Goal: Transaction & Acquisition: Purchase product/service

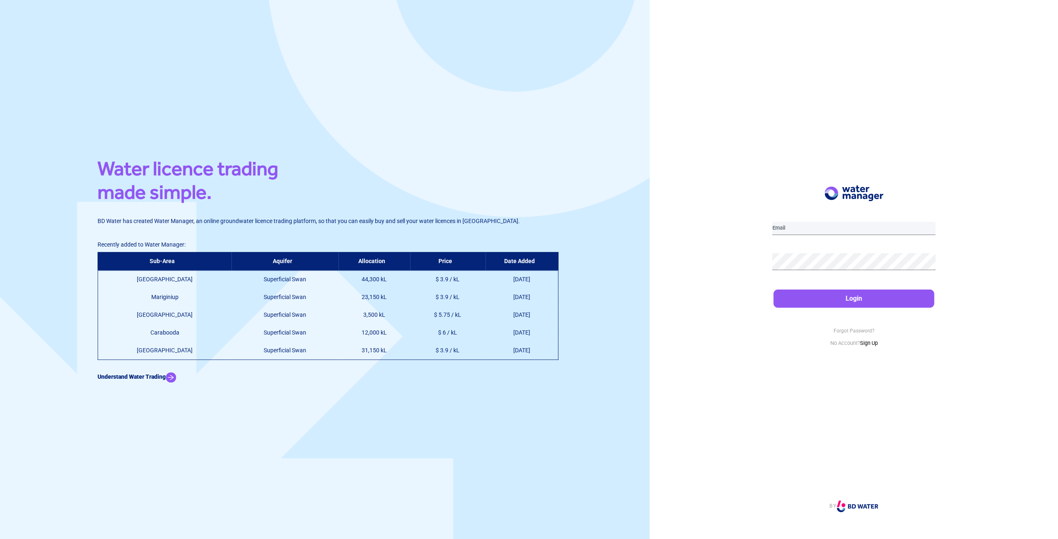
click at [824, 231] on input "email" at bounding box center [853, 228] width 163 height 13
type input "[PERSON_NAME][EMAIL_ADDRESS][PERSON_NAME][DOMAIN_NAME][PERSON_NAME]"
click at [773, 290] on button "Login" at bounding box center [853, 299] width 161 height 18
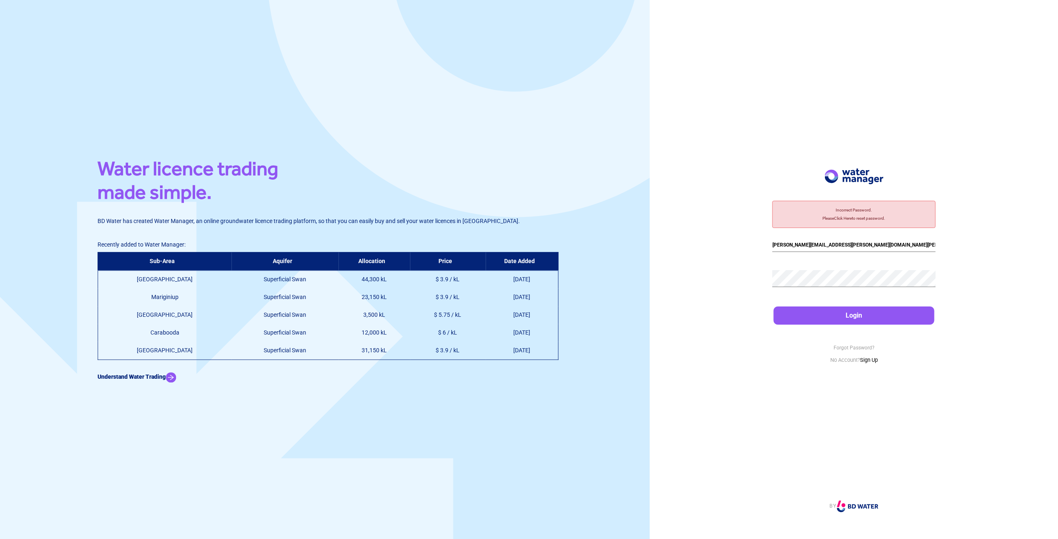
click at [769, 275] on div "Incorrect Password. Please Click Here to reset password. [PERSON_NAME][EMAIL_AD…" at bounding box center [854, 269] width 408 height 539
click at [752, 275] on div "Incorrect Password. Please Click Here to reset password. [PERSON_NAME][EMAIL_AD…" at bounding box center [854, 269] width 408 height 539
click at [773, 307] on button "Login" at bounding box center [853, 316] width 161 height 18
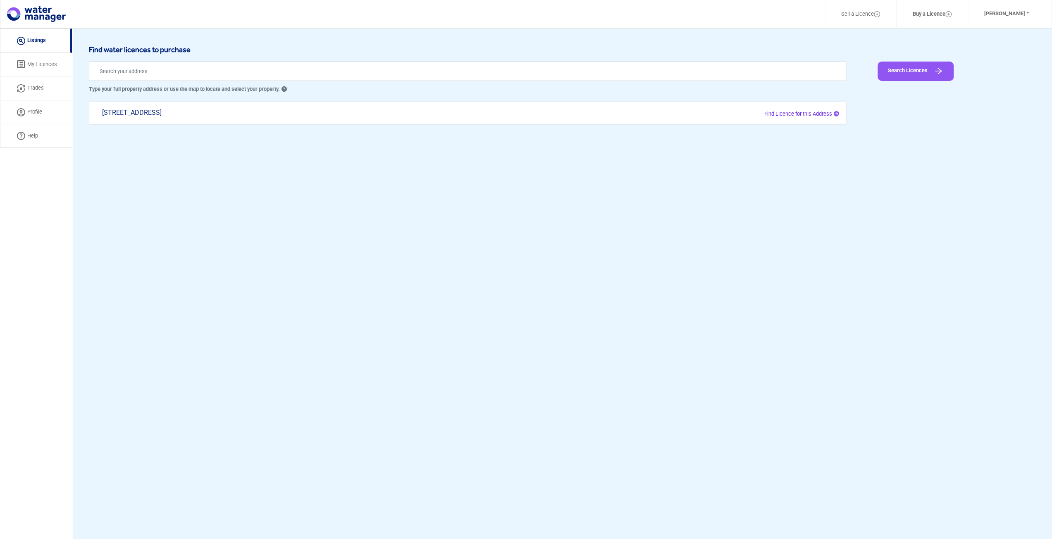
click at [784, 111] on span "Find Licence for this Address" at bounding box center [798, 114] width 68 height 6
type input "[STREET_ADDRESS]"
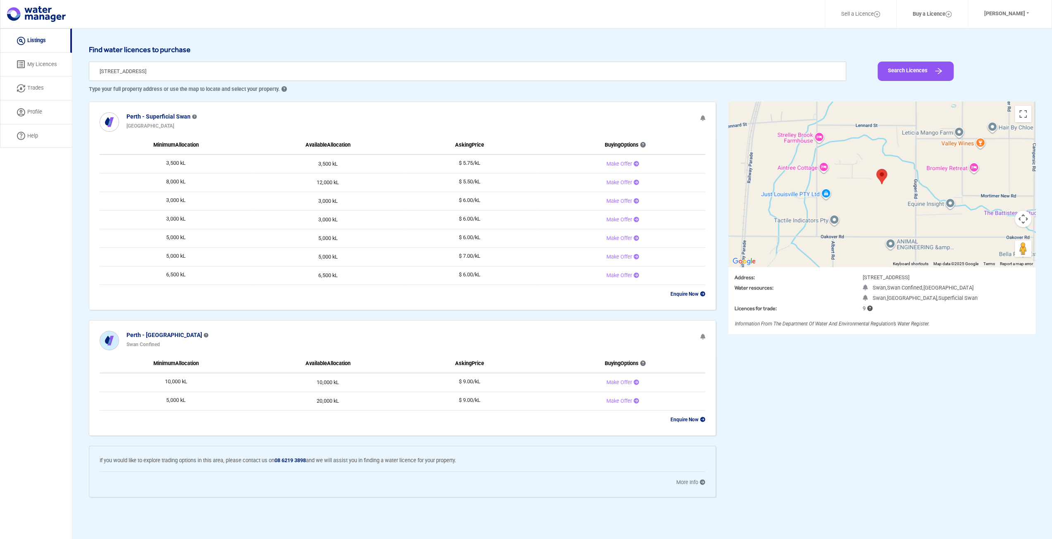
drag, startPoint x: 167, startPoint y: 379, endPoint x: 361, endPoint y: 382, distance: 194.6
click at [361, 382] on tr "10,000 kL 10,000 kL $ 9.00/kL Make Offer" at bounding box center [402, 382] width 605 height 19
drag, startPoint x: 167, startPoint y: 400, endPoint x: 407, endPoint y: 398, distance: 239.2
click at [407, 398] on tr "5,000 kL 20,000 kL $ 9.00/kL Make Offer" at bounding box center [402, 401] width 605 height 19
click at [407, 398] on td "$ 9.00/kL" at bounding box center [469, 401] width 132 height 19
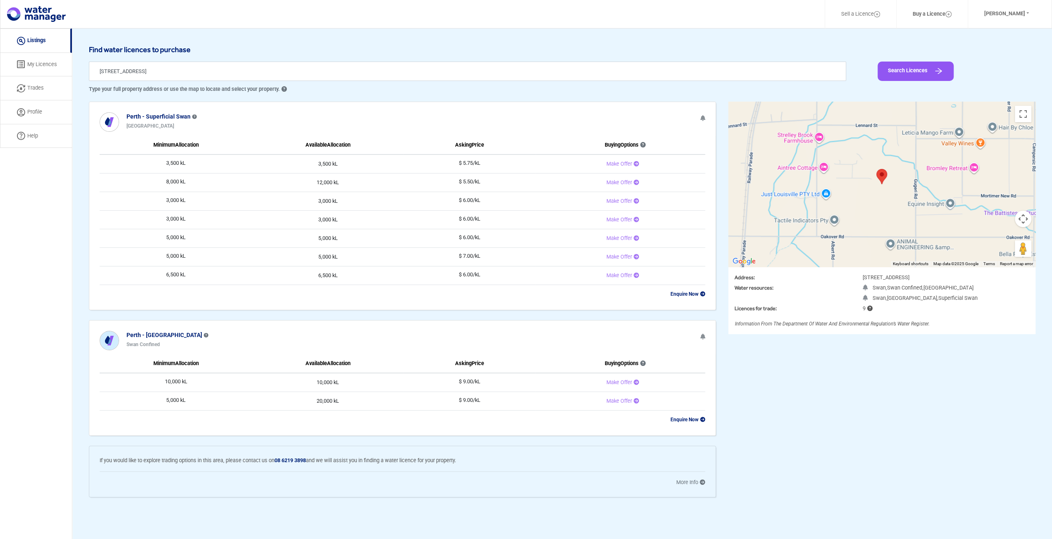
drag, startPoint x: 181, startPoint y: 162, endPoint x: 495, endPoint y: 213, distance: 317.8
click at [495, 213] on tbody "3,500 kL 3,500 kL $ 5.75/kL Make Offer 8,000 kL 12,000 kL $ 5.50/kL Make Offer …" at bounding box center [402, 220] width 605 height 131
click at [495, 213] on td "$ 6.00/kL" at bounding box center [469, 219] width 132 height 19
drag, startPoint x: 164, startPoint y: 179, endPoint x: 257, endPoint y: 246, distance: 114.6
click at [257, 246] on tbody "3,500 kL 3,500 kL $ 5.75/kL Make Offer 8,000 kL 12,000 kL $ 5.50/kL Make Offer …" at bounding box center [402, 220] width 605 height 131
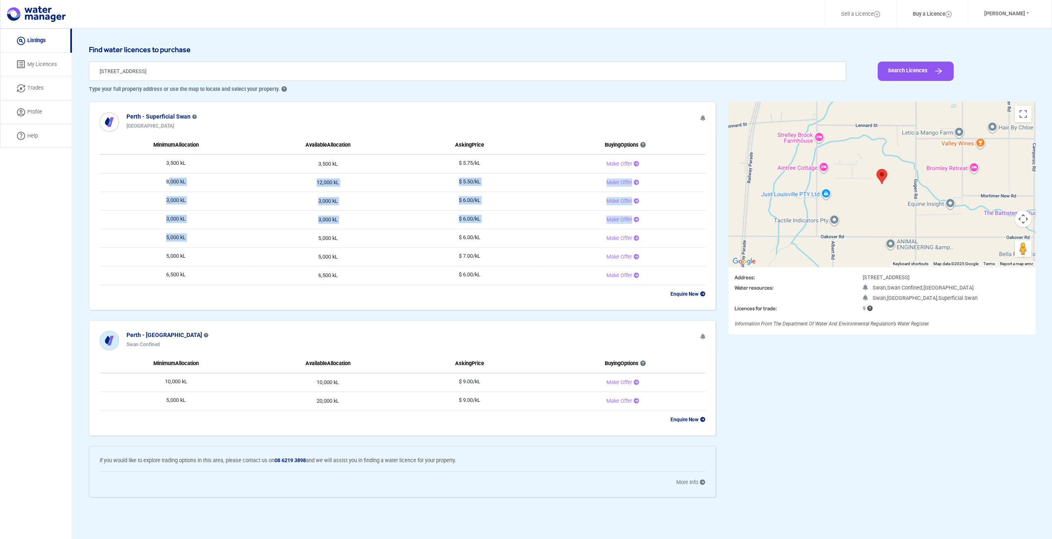
click at [257, 244] on td "5,000 kL" at bounding box center [327, 238] width 151 height 19
drag, startPoint x: 164, startPoint y: 179, endPoint x: 483, endPoint y: 200, distance: 320.5
click at [483, 200] on tbody "3,500 kL 3,500 kL $ 5.75/kL Make Offer 8,000 kL 12,000 kL $ 5.50/kL Make Offer …" at bounding box center [402, 220] width 605 height 131
click at [483, 200] on td "$ 6.00/kL" at bounding box center [469, 201] width 132 height 19
drag, startPoint x: 152, startPoint y: 180, endPoint x: 490, endPoint y: 200, distance: 338.6
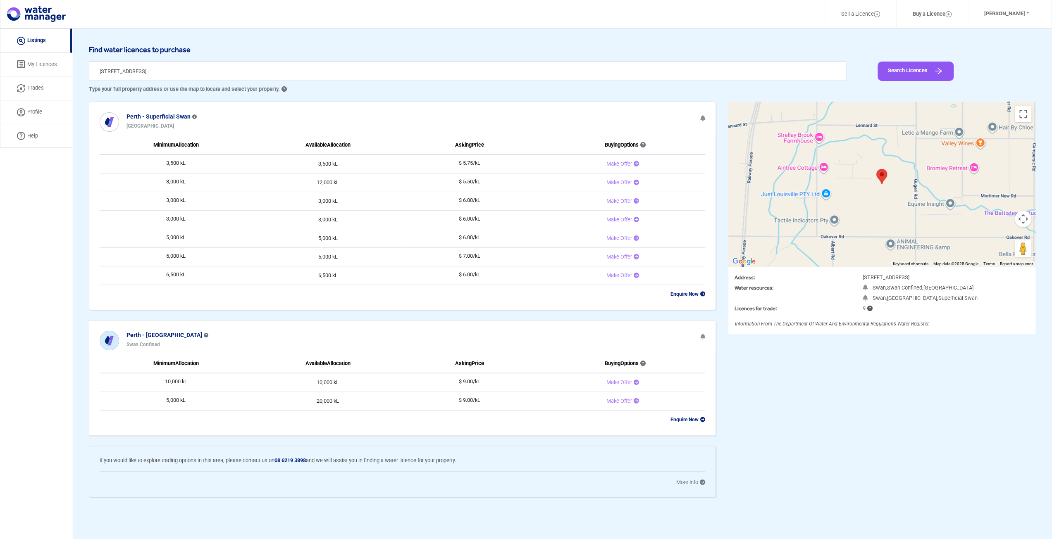
click at [490, 200] on tbody "3,500 kL 3,500 kL $ 5.75/kL Make Offer 8,000 kL 12,000 kL $ 5.50/kL Make Offer …" at bounding box center [402, 220] width 605 height 131
click at [490, 200] on td "$ 6.00/kL" at bounding box center [469, 201] width 132 height 19
drag, startPoint x: 158, startPoint y: 196, endPoint x: 483, endPoint y: 276, distance: 333.9
click at [483, 276] on tbody "3,500 kL 3,500 kL $ 5.75/kL Make Offer 8,000 kL 12,000 kL $ 5.50/kL Make Offer …" at bounding box center [402, 220] width 605 height 131
click at [483, 275] on td "$ 6.00/kL" at bounding box center [469, 275] width 132 height 19
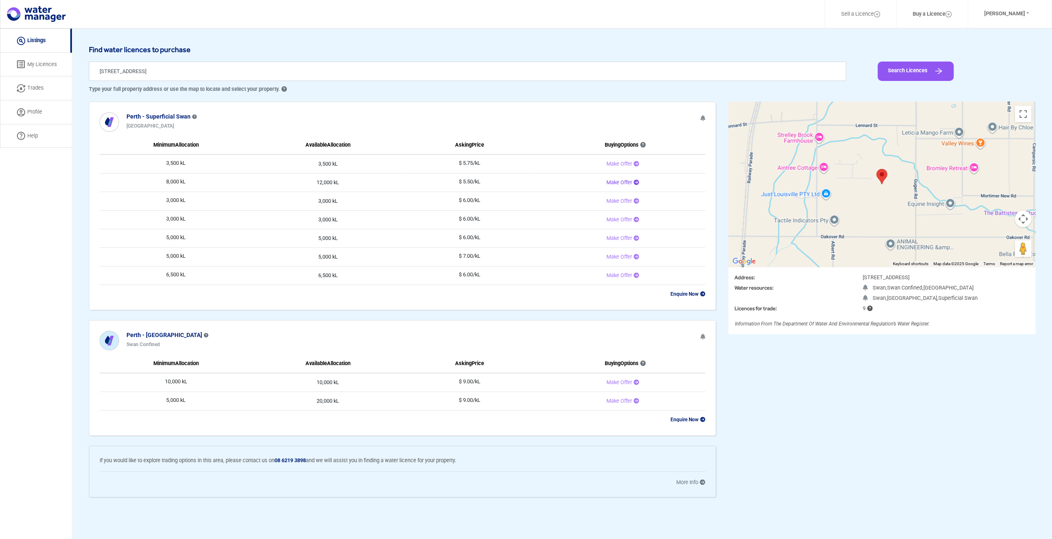
click at [619, 183] on span "Make Offer" at bounding box center [619, 182] width 26 height 6
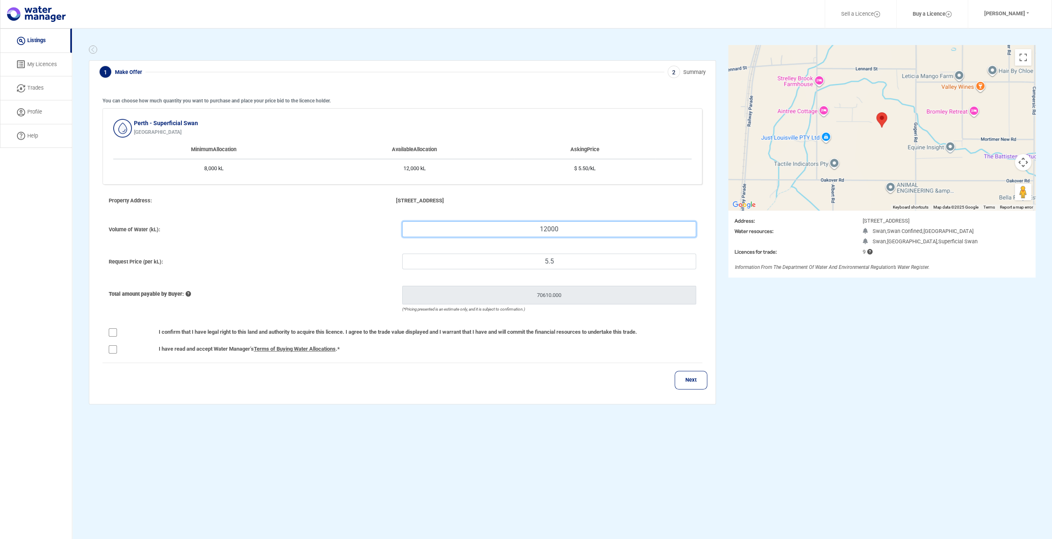
click at [538, 234] on input "12000" at bounding box center [548, 229] width 293 height 16
drag, startPoint x: 568, startPoint y: 228, endPoint x: 531, endPoint y: 224, distance: 36.6
click at [531, 224] on input "12000" at bounding box center [548, 229] width 293 height 16
type input "1"
type input "985.803"
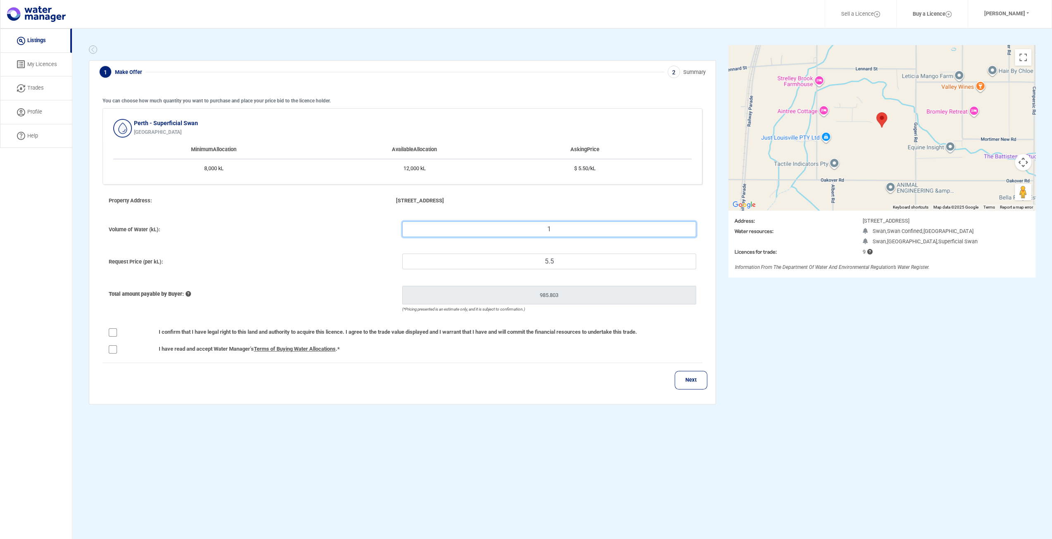
type input "10"
type input "1,038.025"
type input "100"
type input "1,560.25"
type input "1000"
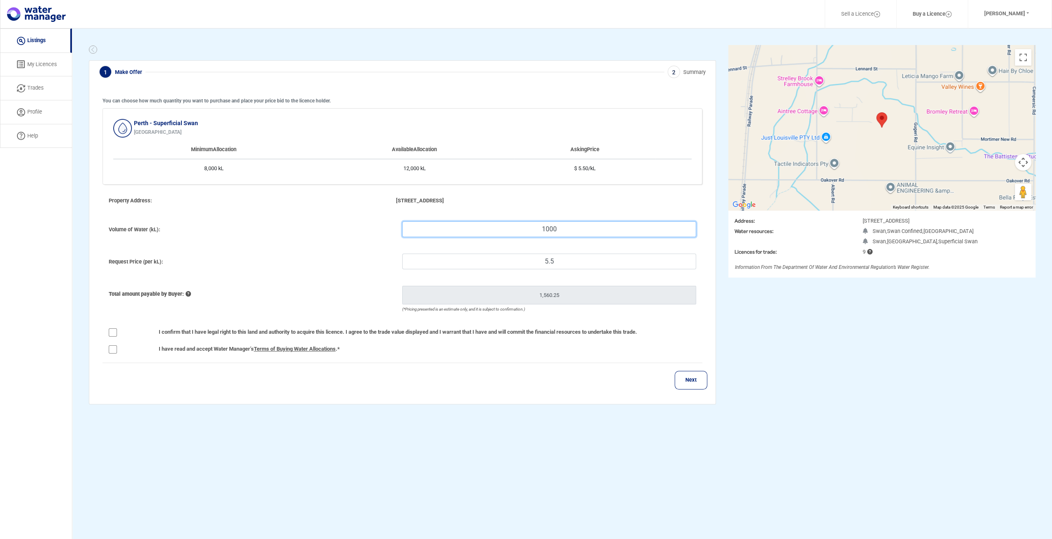
type input "6,782.5"
type input "1000"
drag, startPoint x: 564, startPoint y: 259, endPoint x: 522, endPoint y: 262, distance: 42.7
click at [522, 262] on input "5.5" at bounding box center [548, 262] width 293 height 16
type input "6"
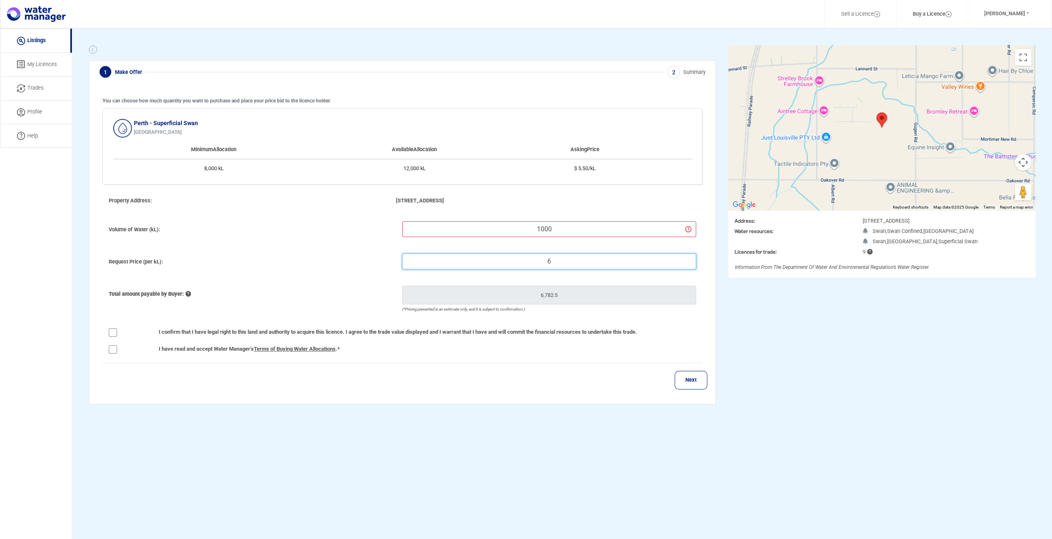
type input "7,310"
type input "6"
click at [36, 62] on link "My Licences" at bounding box center [36, 65] width 72 height 24
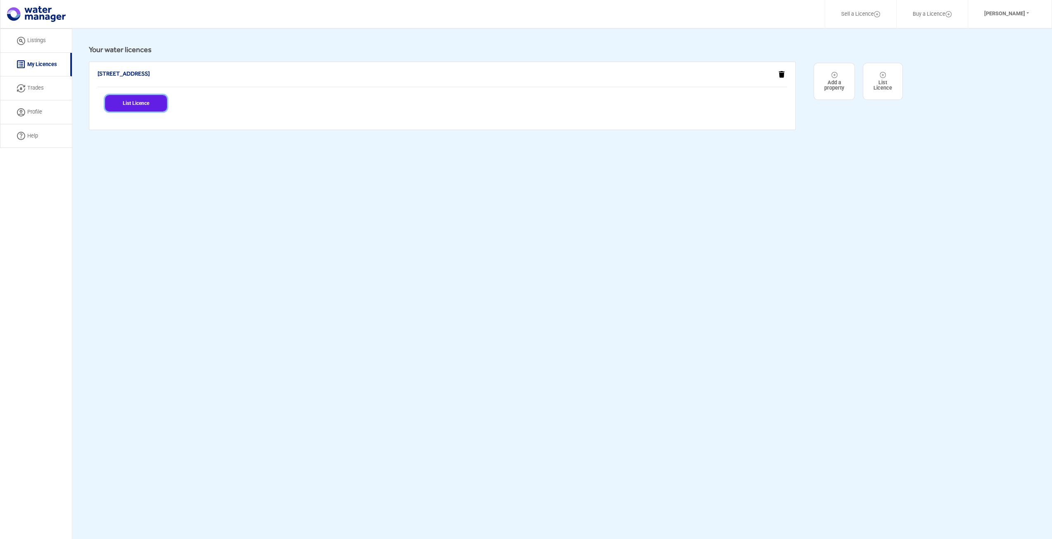
click at [144, 99] on button "List Licence" at bounding box center [136, 103] width 62 height 17
select select "[STREET_ADDRESS]"
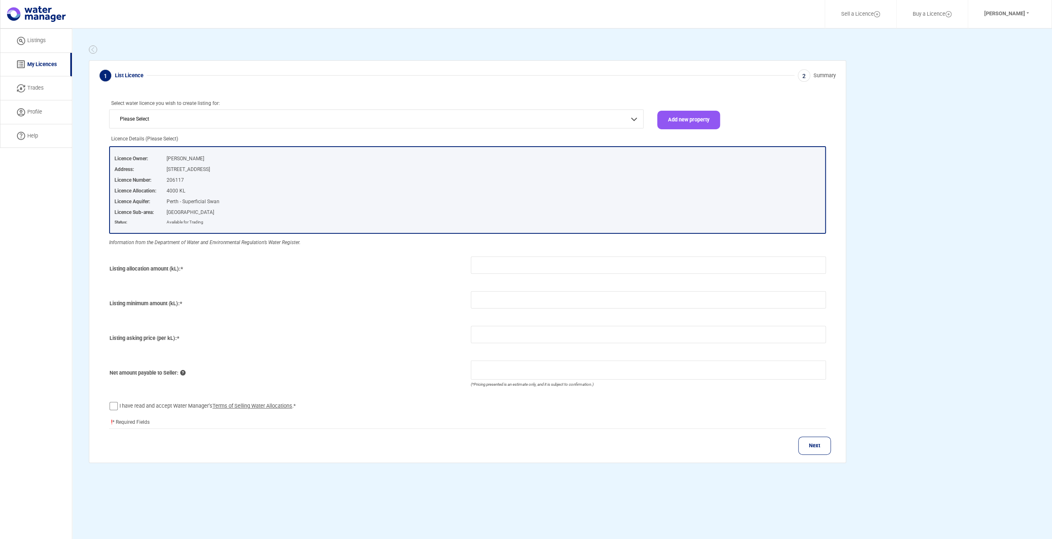
click at [34, 90] on link "Trades" at bounding box center [36, 88] width 72 height 24
select select "active"
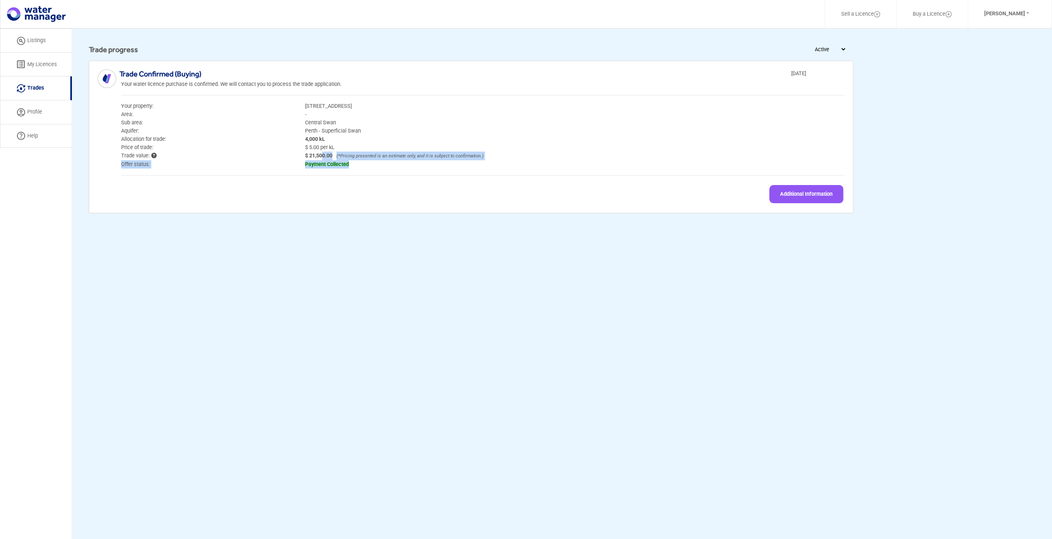
drag, startPoint x: 323, startPoint y: 153, endPoint x: 438, endPoint y: 162, distance: 115.6
click at [438, 162] on ul "Your property: [STREET_ADDRESS] Area: - Sub area: [GEOGRAPHIC_DATA] Aquifer: [G…" at bounding box center [482, 135] width 723 height 67
click at [438, 162] on span "payment collected" at bounding box center [575, 164] width 552 height 8
drag, startPoint x: 305, startPoint y: 145, endPoint x: 350, endPoint y: 146, distance: 45.5
click at [350, 146] on span "$ 5.00 per kL" at bounding box center [575, 147] width 552 height 8
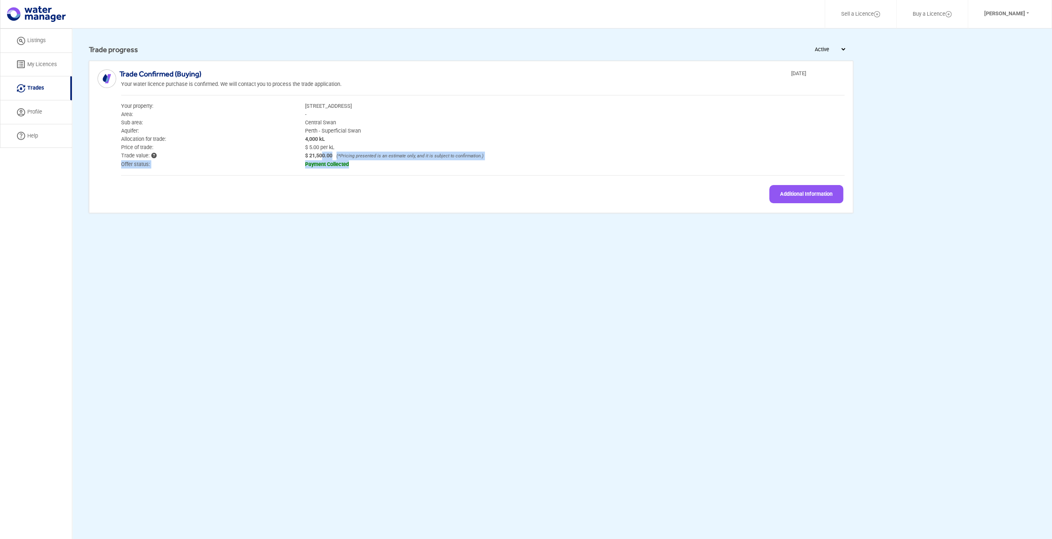
click at [350, 146] on span "$ 5.00 per kL" at bounding box center [575, 147] width 552 height 8
click at [50, 117] on link "Profile" at bounding box center [36, 112] width 72 height 24
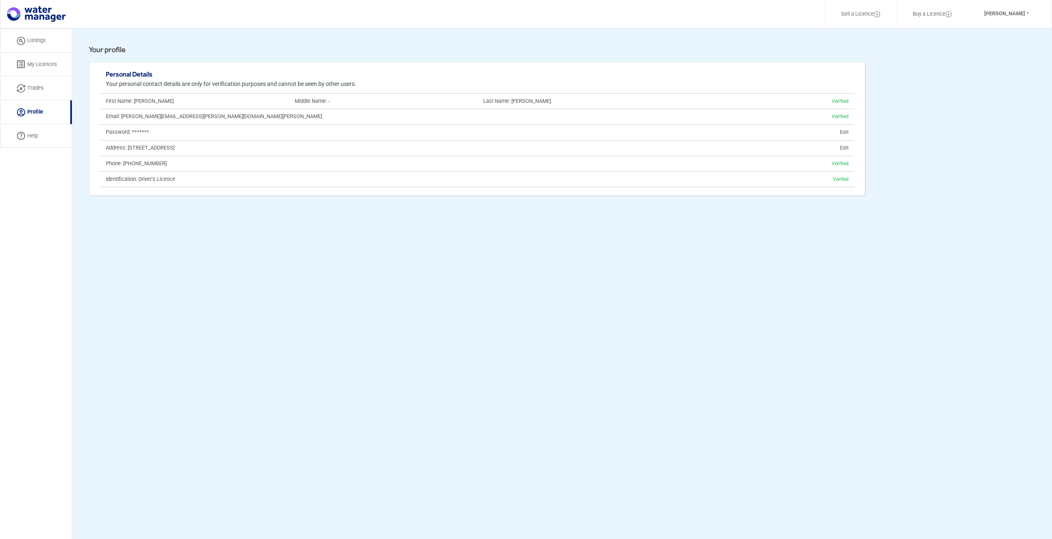
click at [39, 46] on link "Listings" at bounding box center [36, 41] width 72 height 24
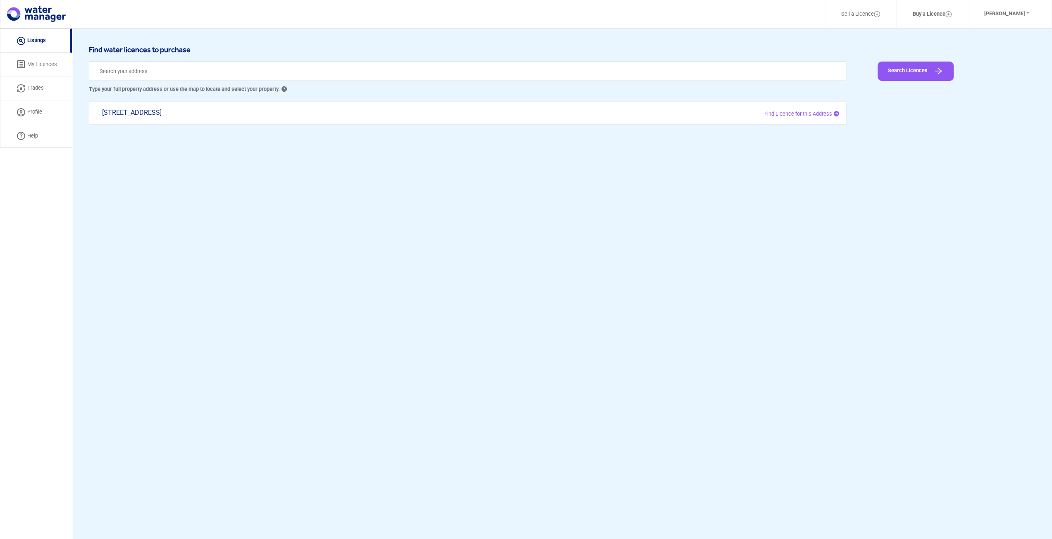
click at [37, 60] on link "My Licences" at bounding box center [36, 65] width 72 height 24
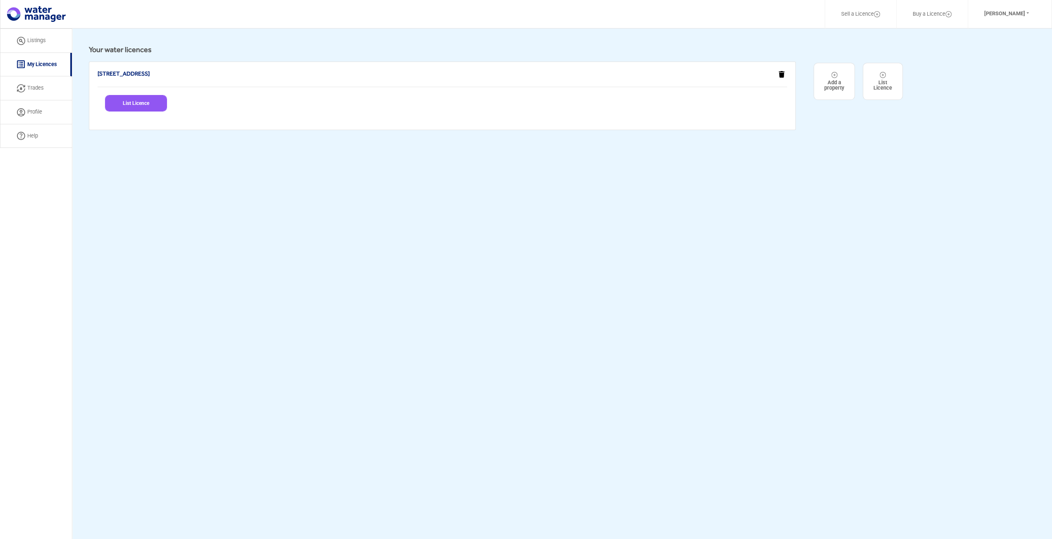
click at [44, 39] on link "Listings" at bounding box center [36, 41] width 72 height 24
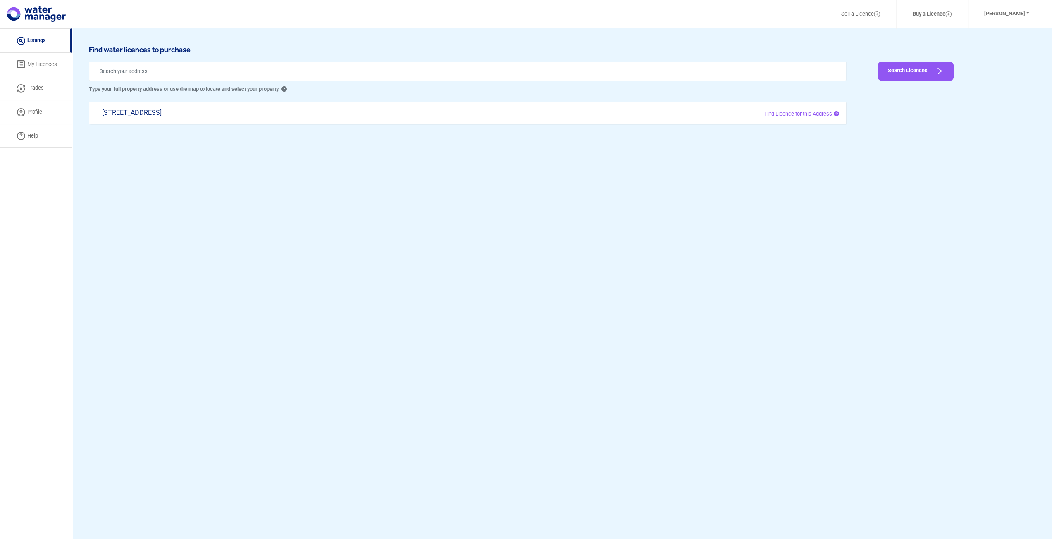
click at [140, 116] on div "[STREET_ADDRESS]" at bounding box center [312, 117] width 433 height 16
type input "[STREET_ADDRESS]"
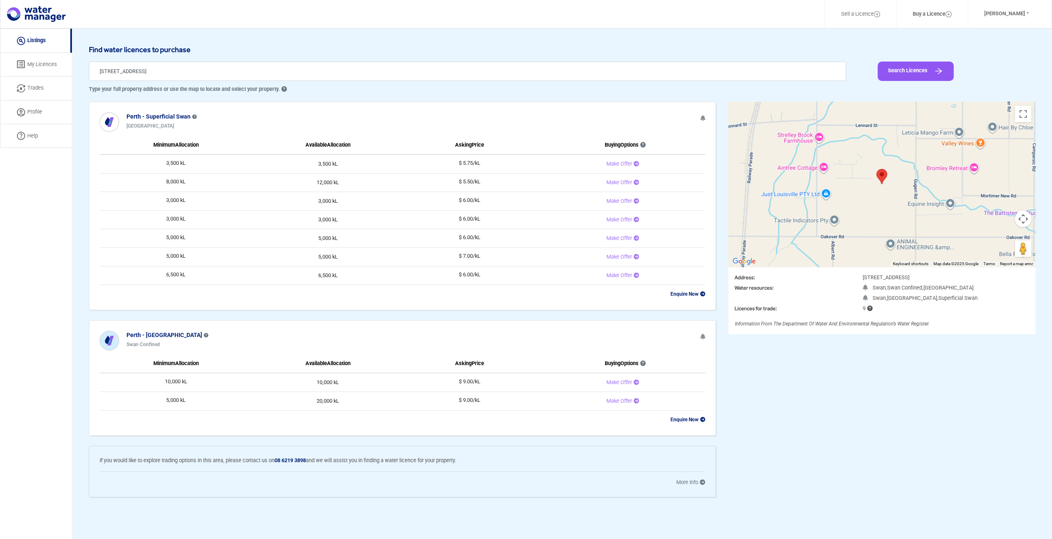
drag, startPoint x: 174, startPoint y: 272, endPoint x: 185, endPoint y: 158, distance: 114.5
click at [185, 158] on tbody "3,500 kL 3,500 kL $ 5.75/kL Make Offer 8,000 kL 12,000 kL $ 5.50/kL Make Offer …" at bounding box center [402, 220] width 605 height 131
click at [185, 158] on td "3,500 kL" at bounding box center [176, 164] width 152 height 19
drag, startPoint x: 161, startPoint y: 158, endPoint x: 484, endPoint y: 273, distance: 343.3
click at [484, 273] on tbody "3,500 kL 3,500 kL $ 5.75/kL Make Offer 8,000 kL 12,000 kL $ 5.50/kL Make Offer …" at bounding box center [402, 220] width 605 height 131
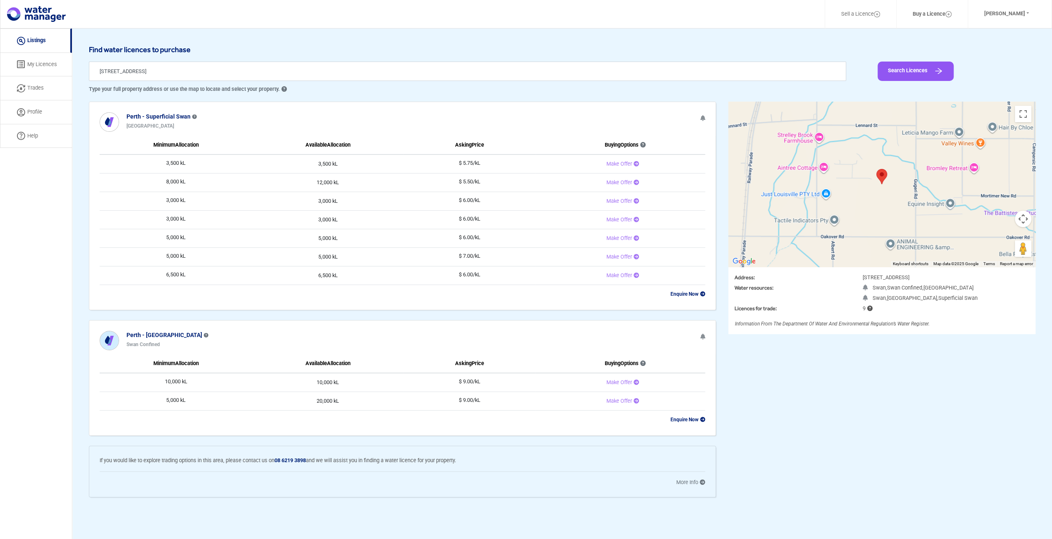
click at [484, 273] on td "$ 6.00/kL" at bounding box center [469, 275] width 132 height 19
drag, startPoint x: 174, startPoint y: 278, endPoint x: 345, endPoint y: 276, distance: 171.1
click at [345, 276] on tr "6,500 kL 6,500 kL $ 6.00/kL Make Offer" at bounding box center [402, 275] width 605 height 19
drag, startPoint x: 343, startPoint y: 254, endPoint x: 149, endPoint y: 254, distance: 194.6
click at [149, 254] on tr "5,000 kL 5,000 kL $ 7.00/kL Make Offer" at bounding box center [402, 256] width 605 height 19
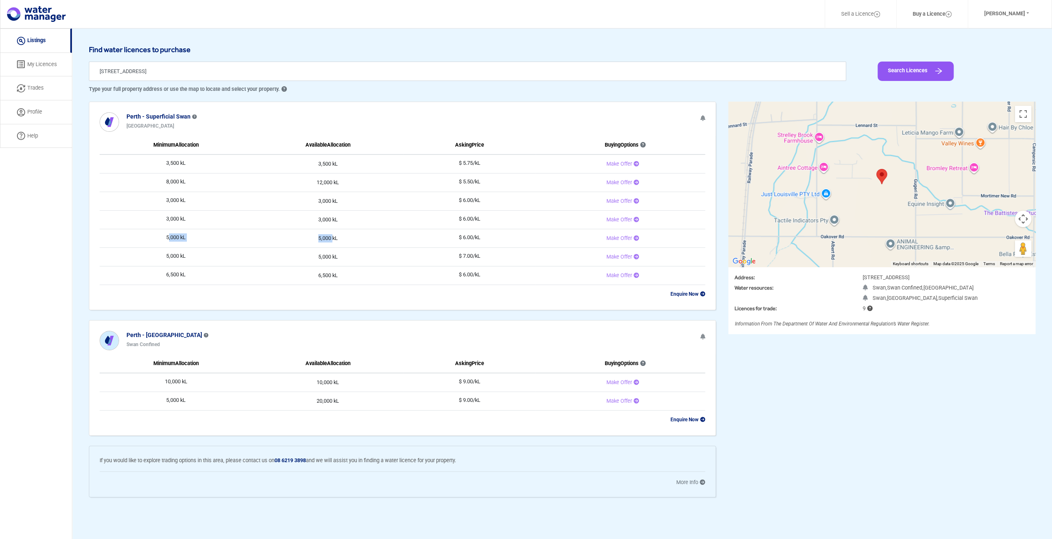
drag, startPoint x: 160, startPoint y: 234, endPoint x: 331, endPoint y: 236, distance: 170.7
click at [331, 236] on tr "5,000 kL 5,000 kL $ 6.00/kL Make Offer" at bounding box center [402, 238] width 605 height 19
drag, startPoint x: 353, startPoint y: 214, endPoint x: 140, endPoint y: 203, distance: 213.0
click at [136, 214] on tr "3,000 kL 3,000 kL $ 6.00/kL Make Offer" at bounding box center [402, 219] width 605 height 19
drag, startPoint x: 150, startPoint y: 194, endPoint x: 346, endPoint y: 202, distance: 196.8
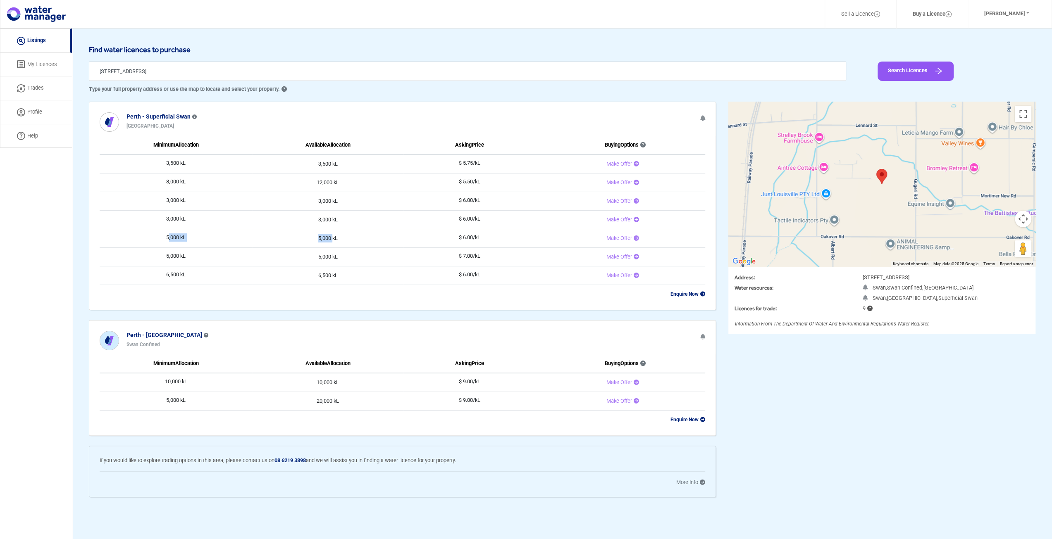
click at [346, 202] on tr "3,000 kL 3,000 kL $ 6.00/kL Make Offer" at bounding box center [402, 201] width 605 height 19
click at [346, 201] on td "3,000 kL" at bounding box center [327, 201] width 151 height 19
click at [691, 293] on b "Enquire Now" at bounding box center [687, 294] width 35 height 6
drag, startPoint x: 161, startPoint y: 163, endPoint x: 498, endPoint y: 178, distance: 337.1
click at [498, 178] on tbody "3,500 kL 3,500 kL $ 5.75/kL Make Offer 8,000 kL 12,000 kL $ 5.50/kL Make Offer …" at bounding box center [402, 220] width 605 height 131
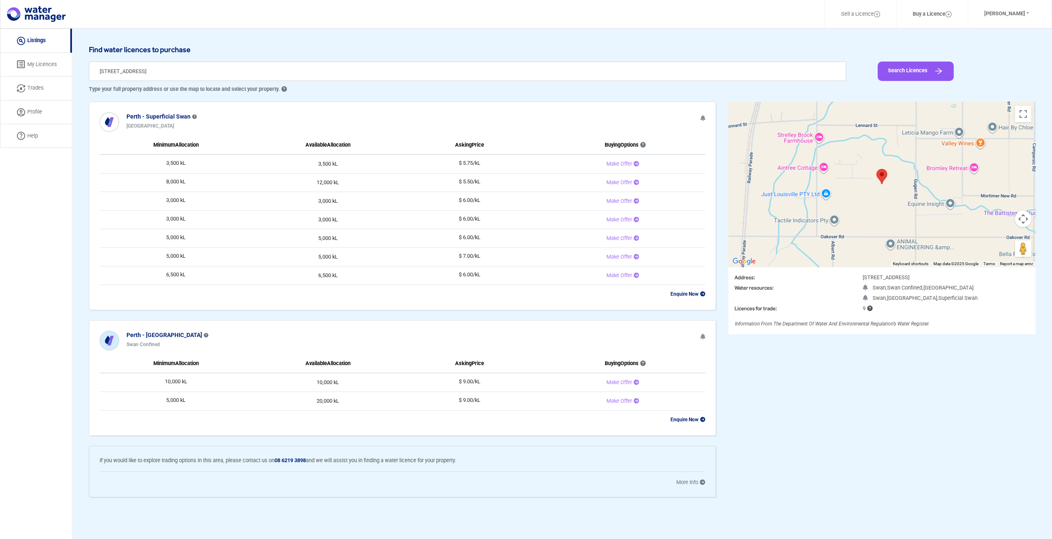
click at [498, 178] on td "$ 5.50/kL" at bounding box center [469, 182] width 132 height 19
click at [178, 188] on td "8,000 kL" at bounding box center [176, 182] width 152 height 19
drag, startPoint x: 150, startPoint y: 198, endPoint x: 366, endPoint y: 271, distance: 227.5
click at [366, 271] on tbody "3,500 kL 3,500 kL $ 5.75/kL Make Offer 8,000 kL 12,000 kL $ 5.50/kL Make Offer …" at bounding box center [402, 220] width 605 height 131
click at [366, 271] on td "6,500 kL" at bounding box center [327, 275] width 151 height 19
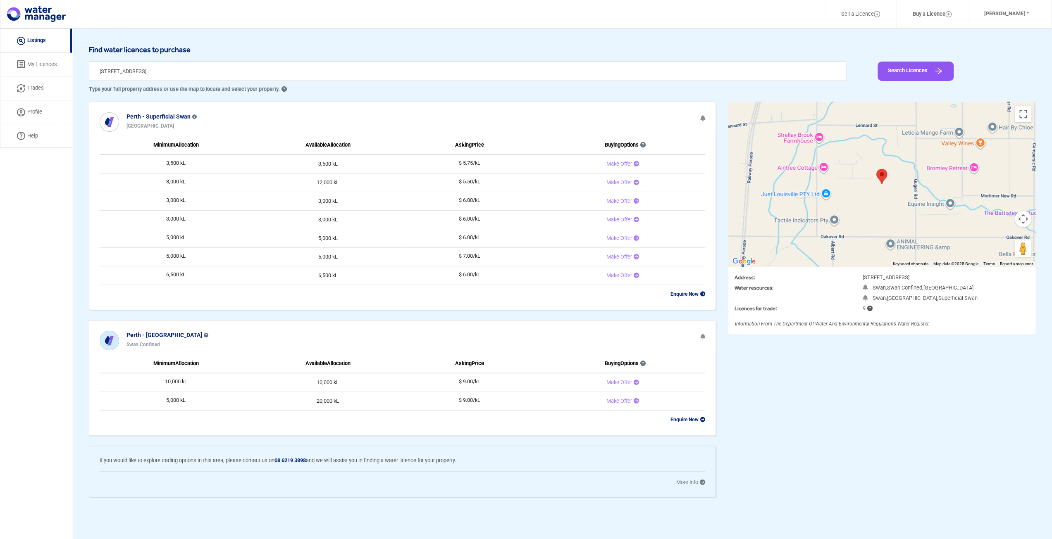
drag, startPoint x: 157, startPoint y: 181, endPoint x: 486, endPoint y: 177, distance: 329.3
click at [486, 177] on tr "8,000 kL 12,000 kL $ 5.50/kL Make Offer" at bounding box center [402, 182] width 605 height 19
drag, startPoint x: 170, startPoint y: 253, endPoint x: 508, endPoint y: 251, distance: 338.4
click at [508, 251] on tr "5,000 kL 5,000 kL $ 7.00/kL Make Offer" at bounding box center [402, 256] width 605 height 19
click at [937, 14] on link "Buy a Licence" at bounding box center [932, 14] width 60 height 19
